Goal: Transaction & Acquisition: Obtain resource

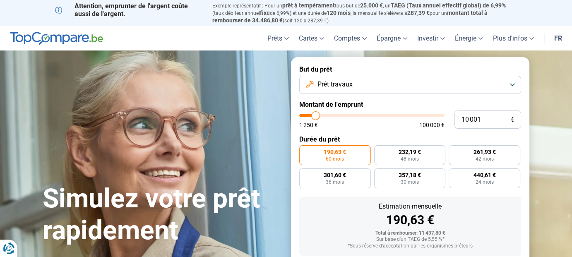
type input "50 500"
type input "50500"
click at [372, 116] on input "range" at bounding box center [371, 115] width 145 height 2
radio input "false"
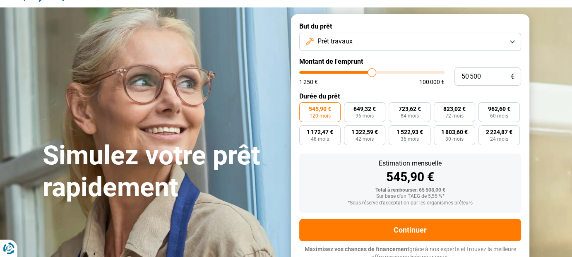
scroll to position [48, 0]
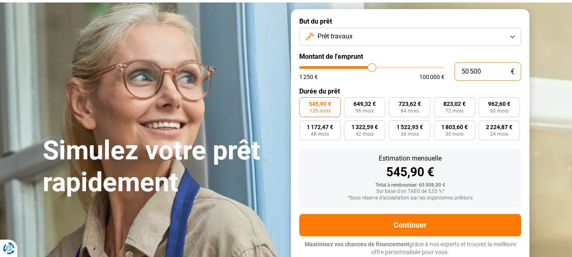
click at [481, 71] on input "50 500" at bounding box center [487, 71] width 67 height 18
type input "5 050"
type input "5000"
type input "505"
type input "1250"
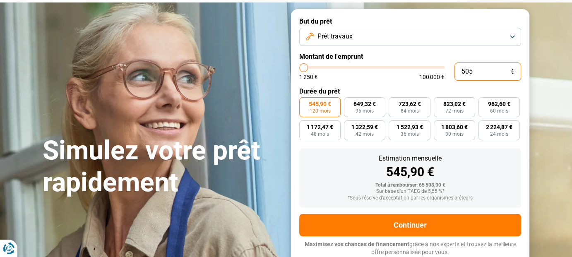
type input "50"
type input "1250"
type input "5"
type input "1250"
type input "0"
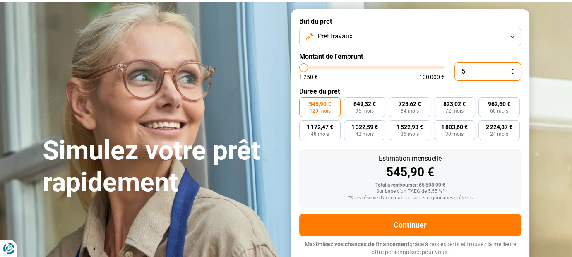
type input "1250"
type input "1"
type input "1250"
type input "16"
type input "1250"
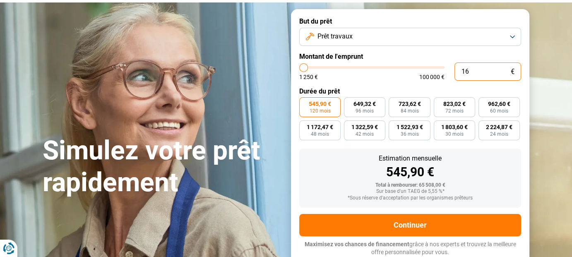
type input "160"
type input "1250"
type input "1 600"
type input "1500"
type input "16 000"
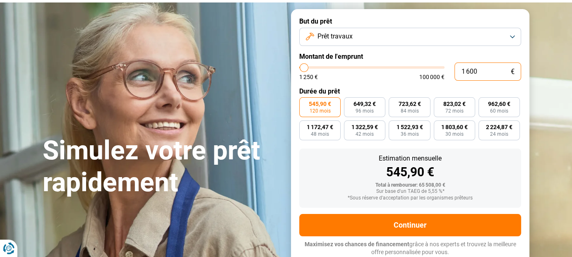
type input "16000"
radio input "true"
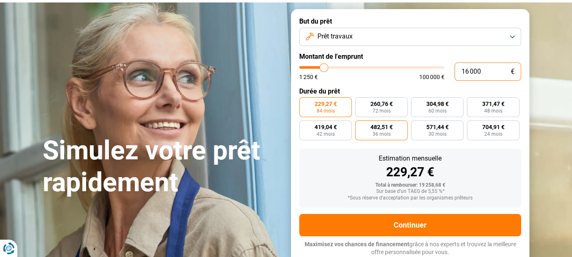
type input "16 000"
click at [391, 135] on label "482,51 € 36 mois" at bounding box center [381, 130] width 53 height 20
click at [360, 126] on input "482,51 € 36 mois" at bounding box center [357, 122] width 5 height 5
radio input "true"
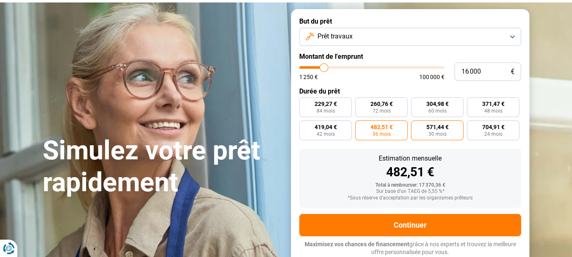
drag, startPoint x: 429, startPoint y: 133, endPoint x: 413, endPoint y: 136, distance: 16.8
click at [429, 133] on span "30 mois" at bounding box center [437, 134] width 18 height 5
click at [416, 126] on input "571,44 € 30 mois" at bounding box center [413, 122] width 5 height 5
radio input "true"
